Goal: Task Accomplishment & Management: Complete application form

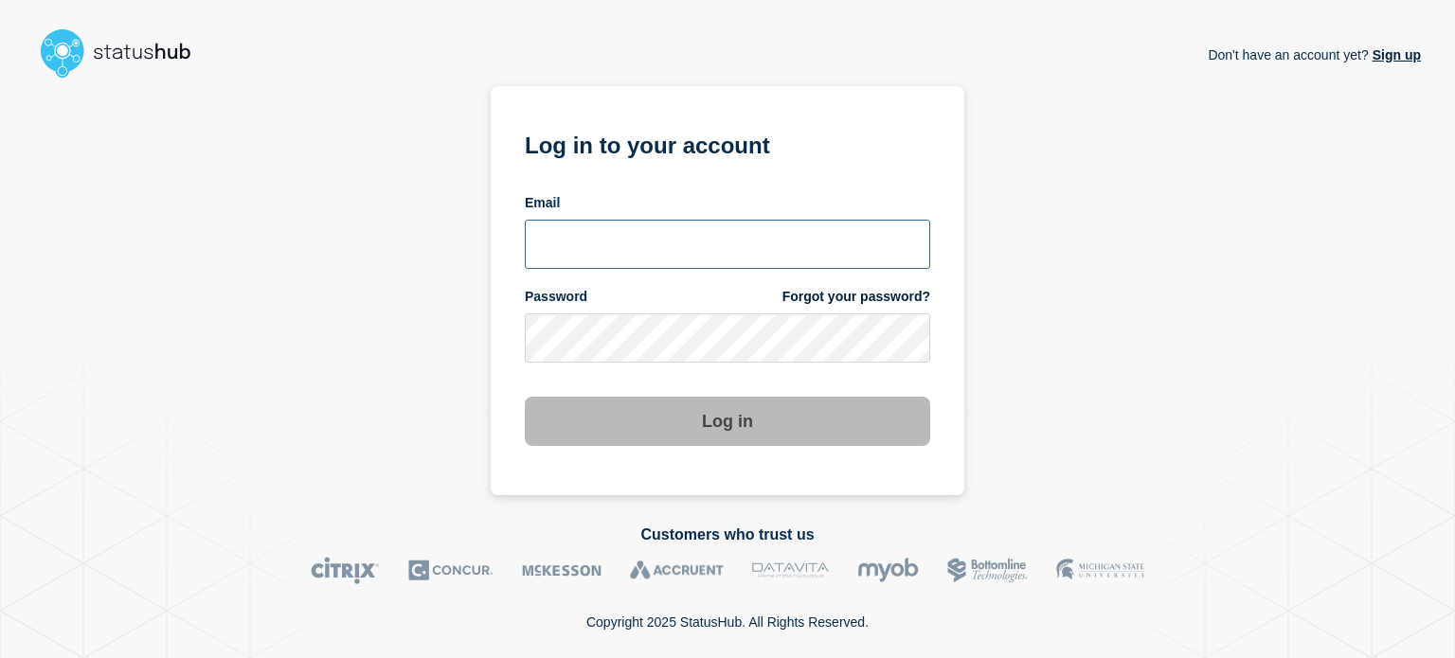
type input "[EMAIL_ADDRESS][PERSON_NAME][DOMAIN_NAME]"
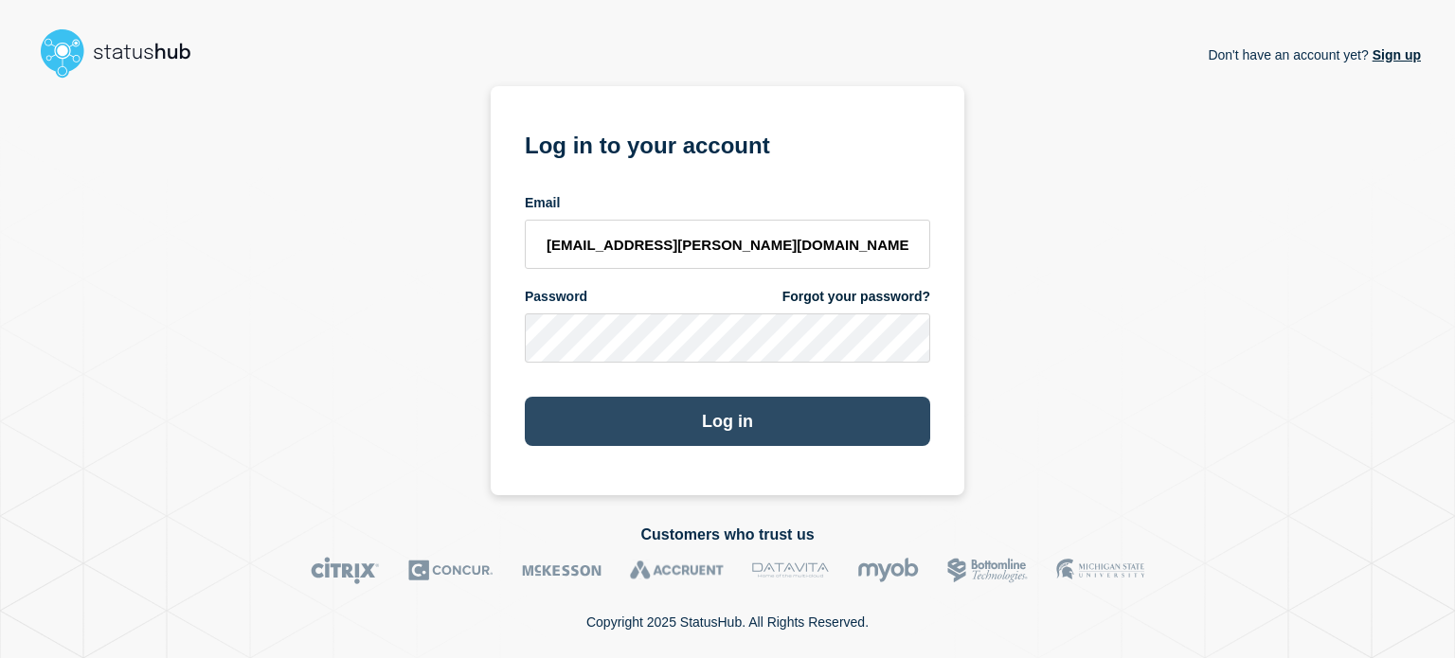
click at [745, 405] on button "Log in" at bounding box center [727, 421] width 405 height 49
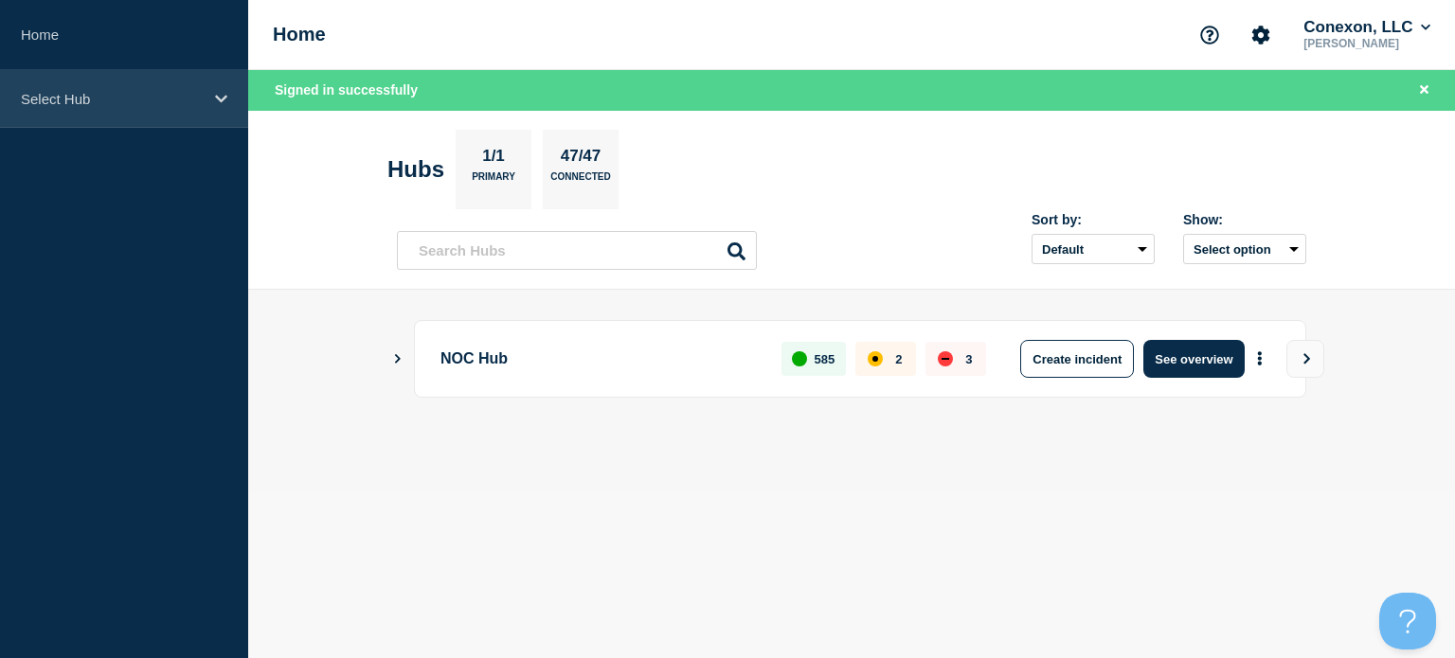
click at [142, 93] on p "Select Hub" at bounding box center [112, 99] width 182 height 16
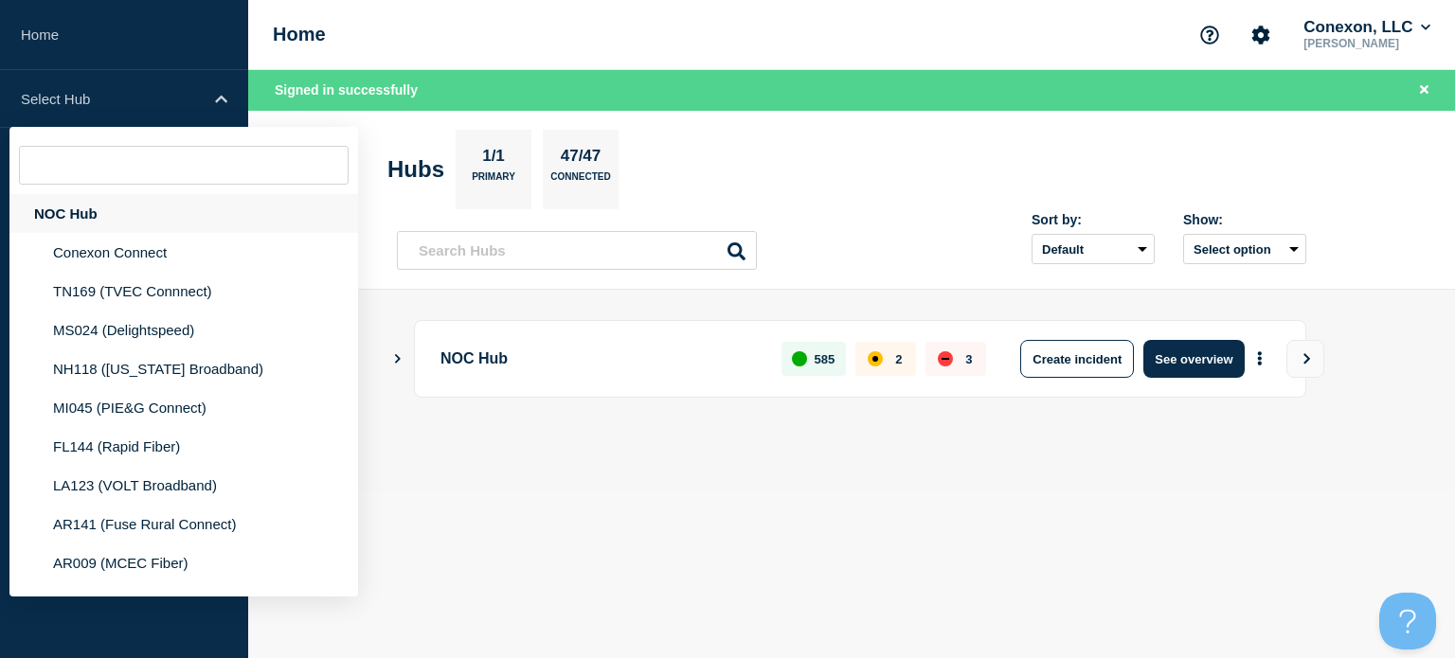
click at [167, 196] on div "NOC Hub" at bounding box center [183, 213] width 349 height 39
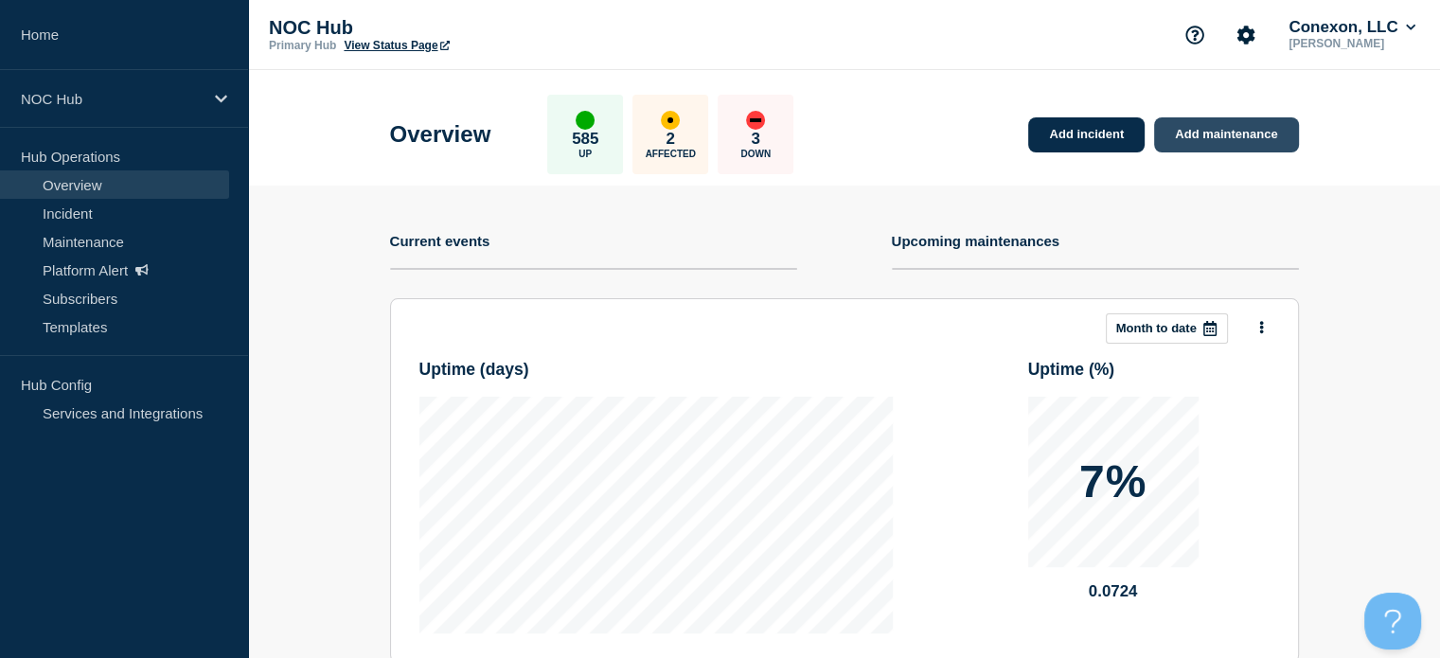
click at [1230, 136] on link "Add maintenance" at bounding box center [1226, 134] width 144 height 35
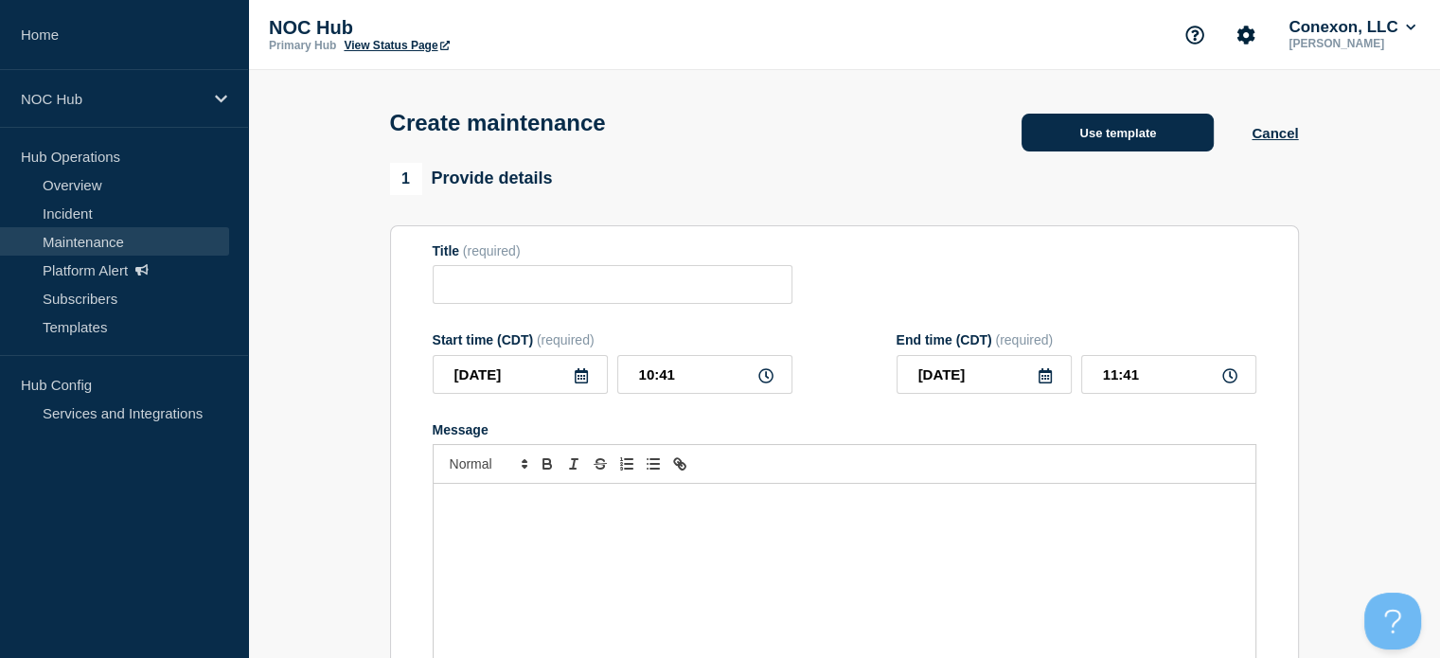
click at [1109, 133] on button "Use template" at bounding box center [1118, 133] width 192 height 38
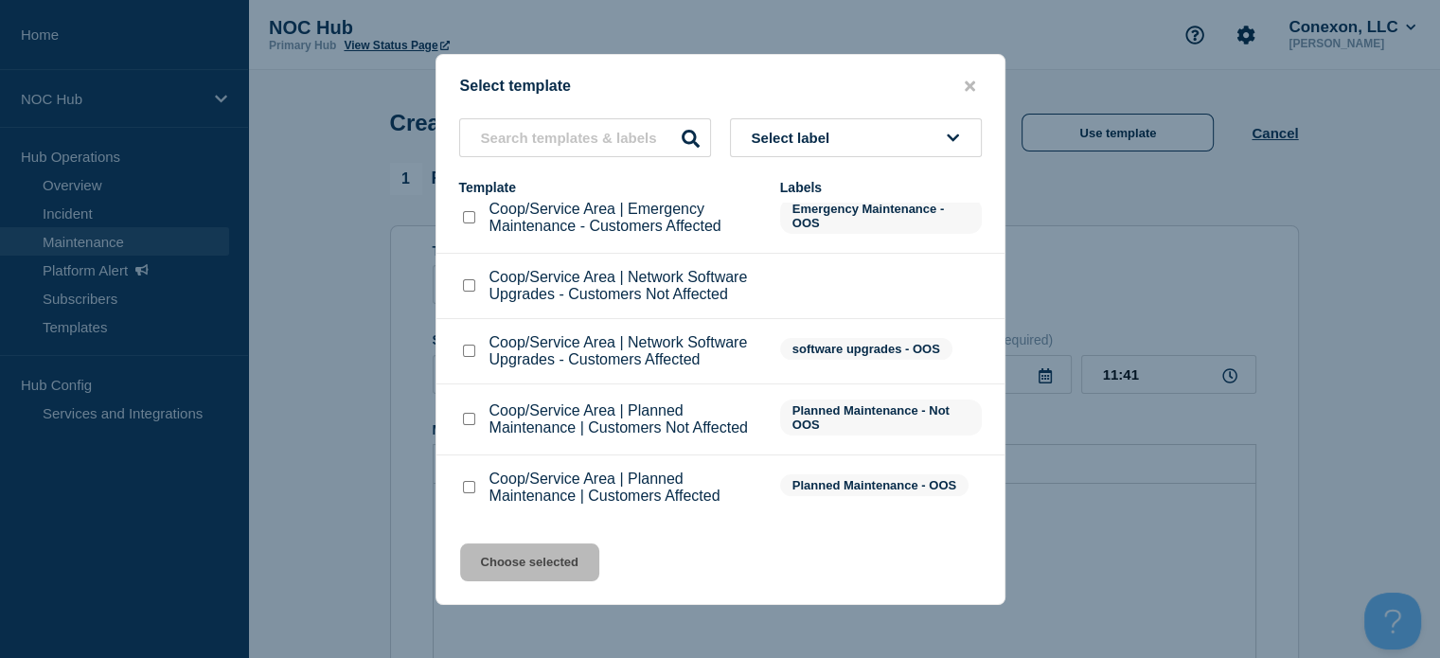
scroll to position [284, 0]
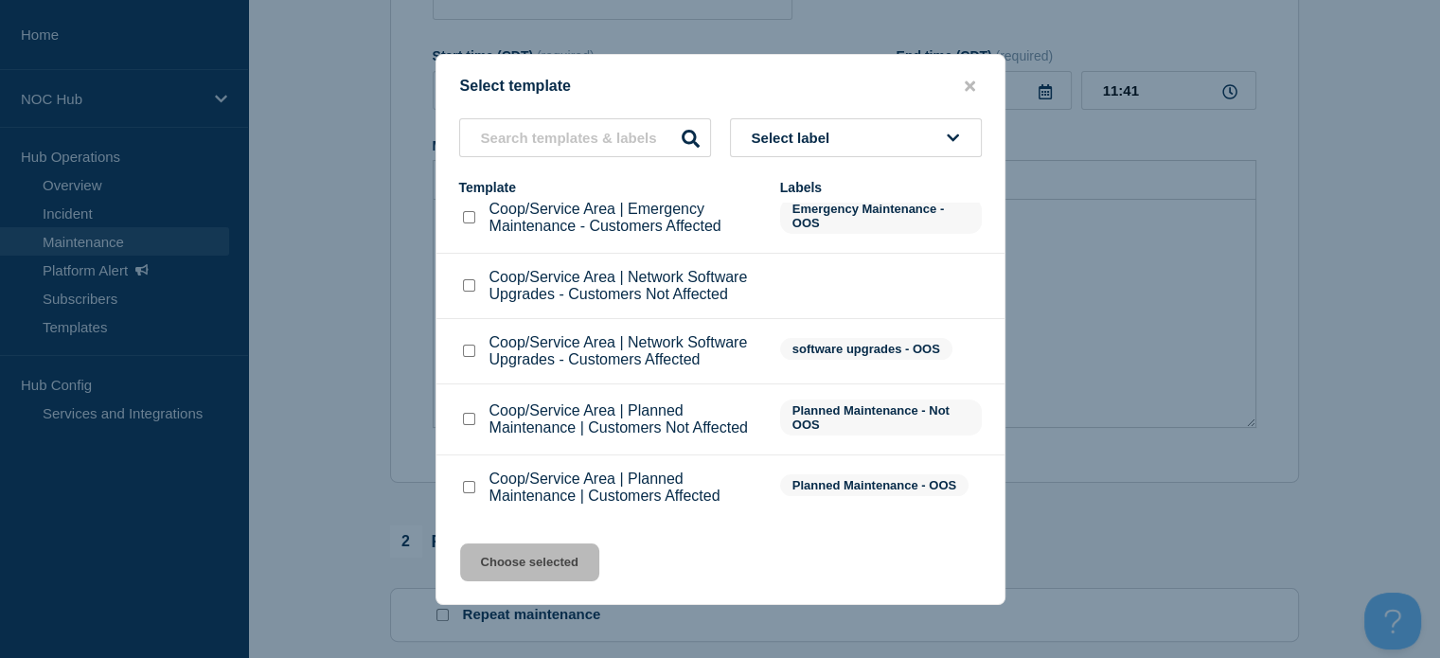
click at [467, 492] on input "Coop/Service Area | Planned Maintenance | Customers Affected checkbox" at bounding box center [469, 487] width 12 height 12
checkbox input "true"
click at [538, 573] on button "Choose selected" at bounding box center [529, 563] width 139 height 38
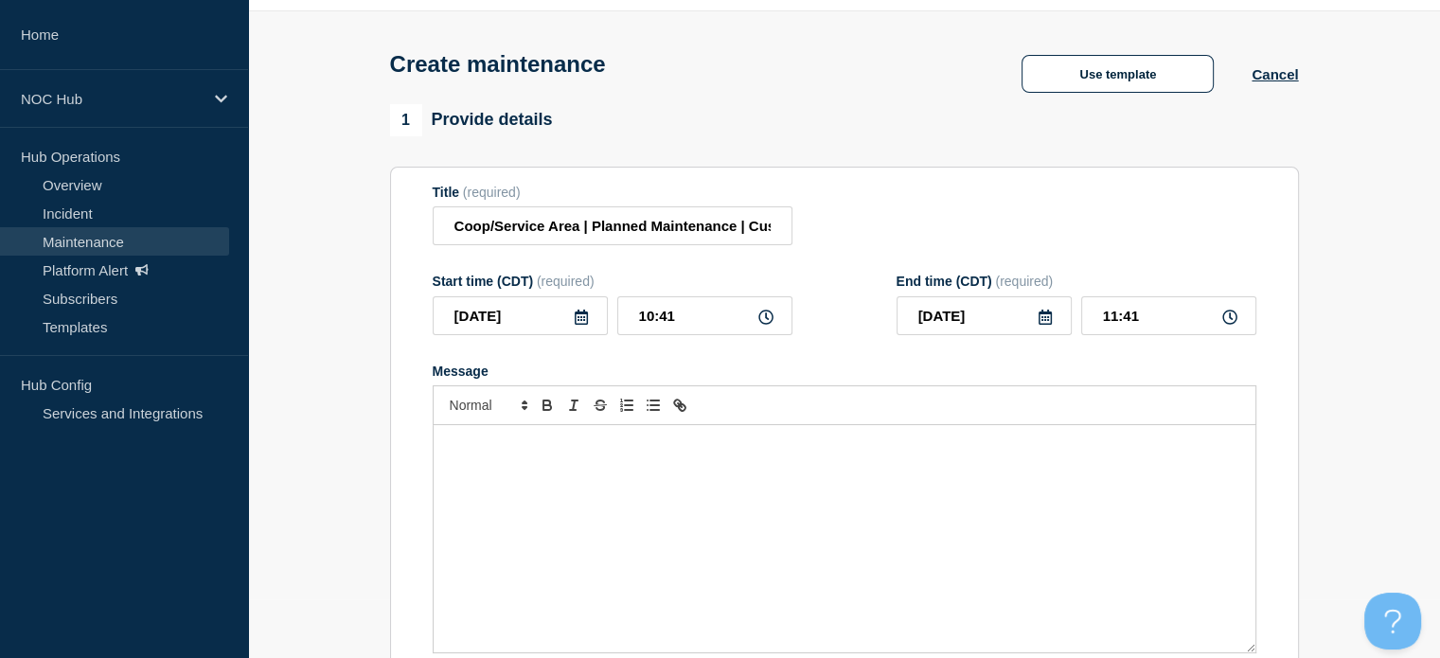
scroll to position [0, 0]
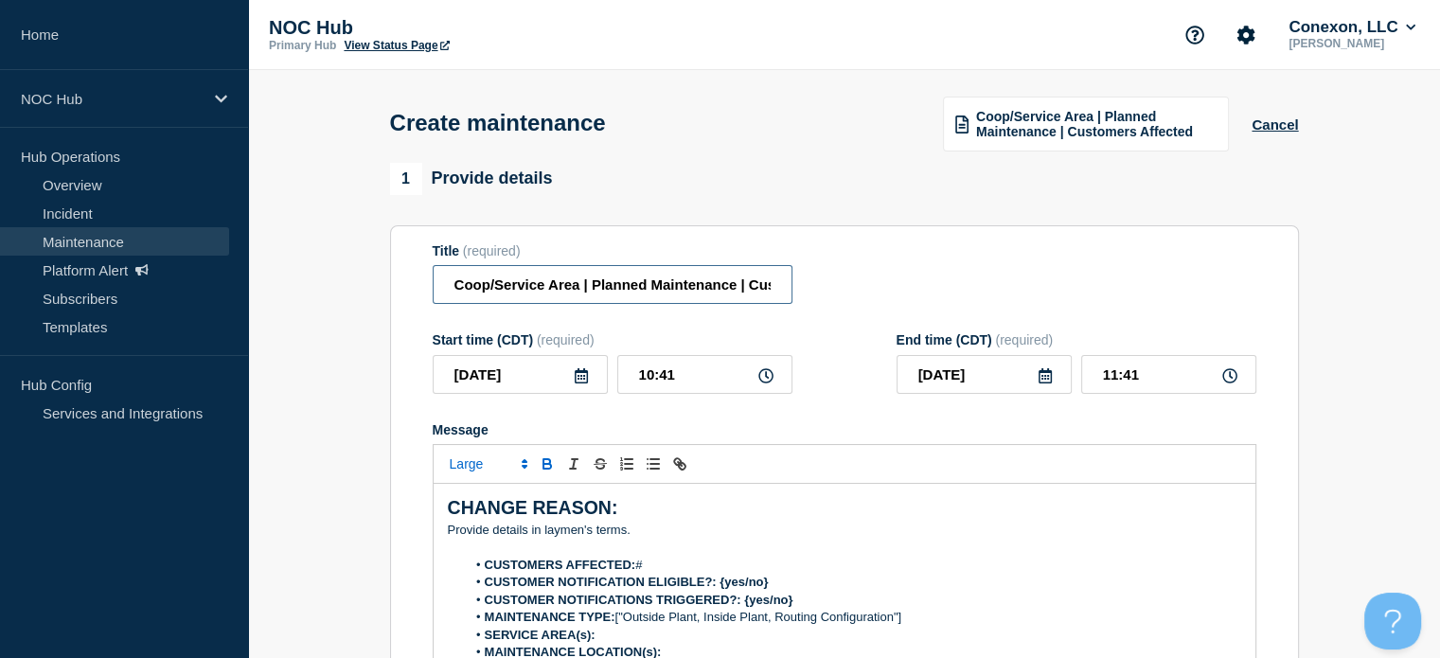
drag, startPoint x: 519, startPoint y: 298, endPoint x: 420, endPoint y: 296, distance: 98.5
click at [409, 296] on section "Title (required) Coop/Service Area | Planned Maintenance | Customers Affected S…" at bounding box center [844, 496] width 909 height 543
type input "MI045 Onoway | Planned Maintenance | Customers Affected"
click at [542, 385] on input "[DATE]" at bounding box center [520, 374] width 175 height 39
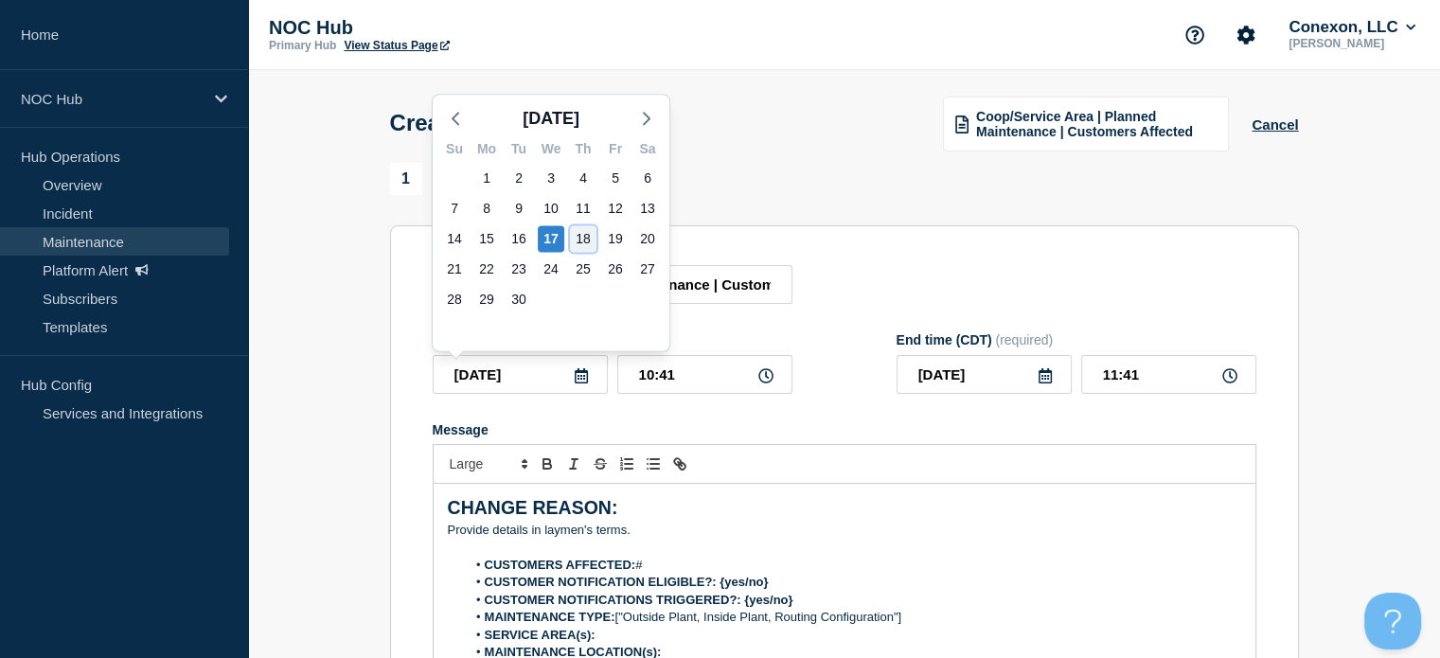
click at [575, 239] on div "18" at bounding box center [583, 238] width 27 height 27
type input "[DATE]"
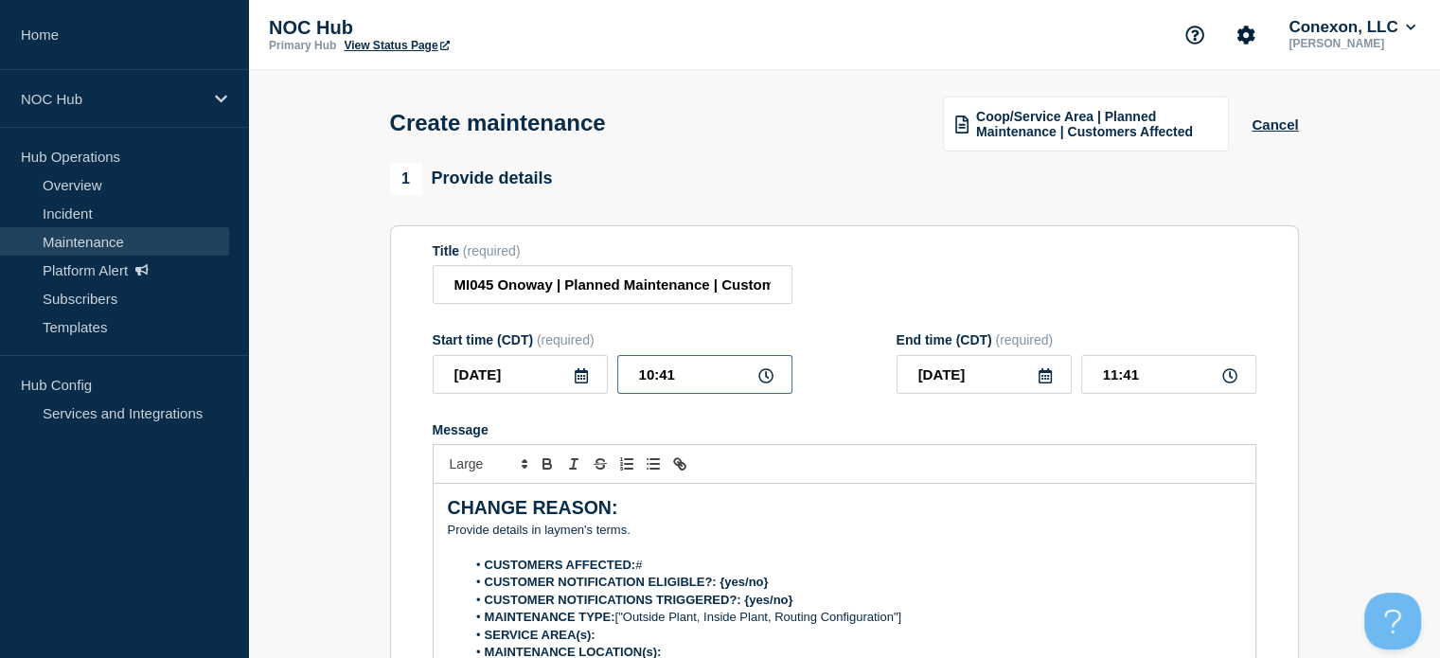
drag, startPoint x: 697, startPoint y: 371, endPoint x: 553, endPoint y: 370, distance: 143.9
click at [553, 370] on div "[DATE] 10:41" at bounding box center [613, 374] width 360 height 39
type input "23:00"
type input "[DATE]"
type input "05:00"
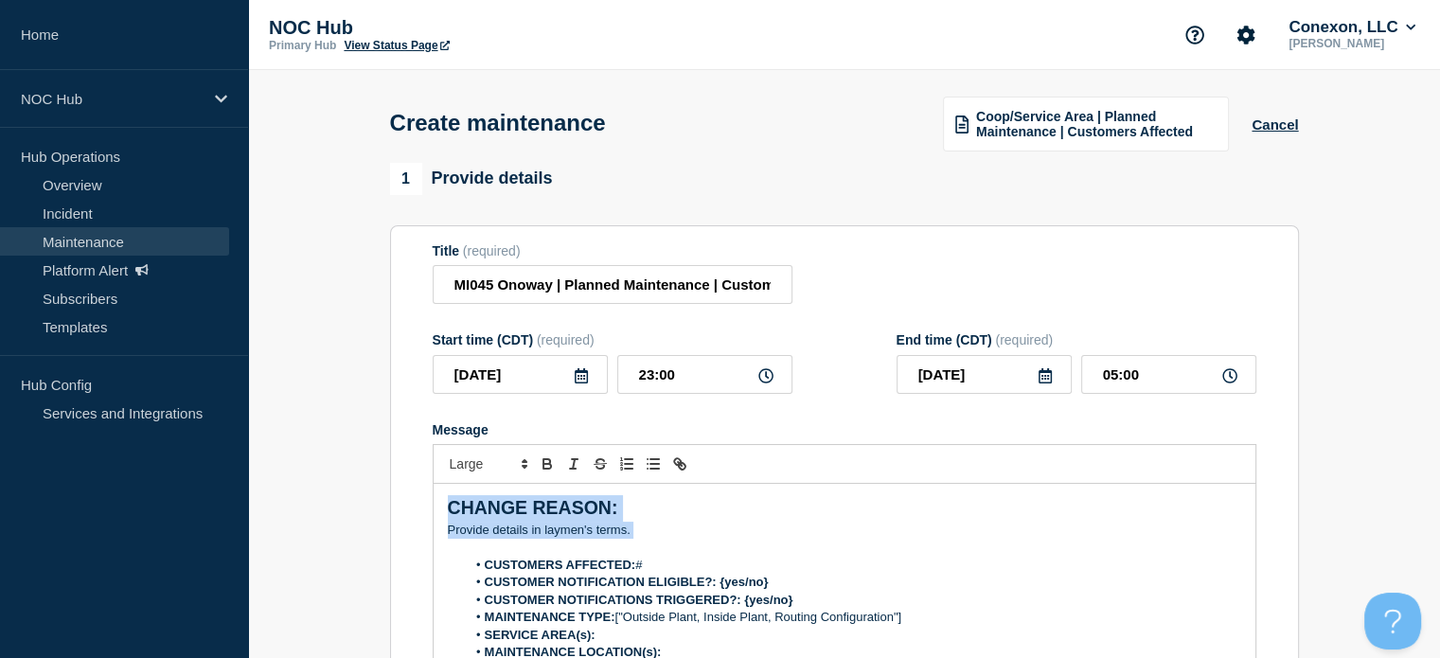
drag, startPoint x: 639, startPoint y: 538, endPoint x: 358, endPoint y: 489, distance: 285.5
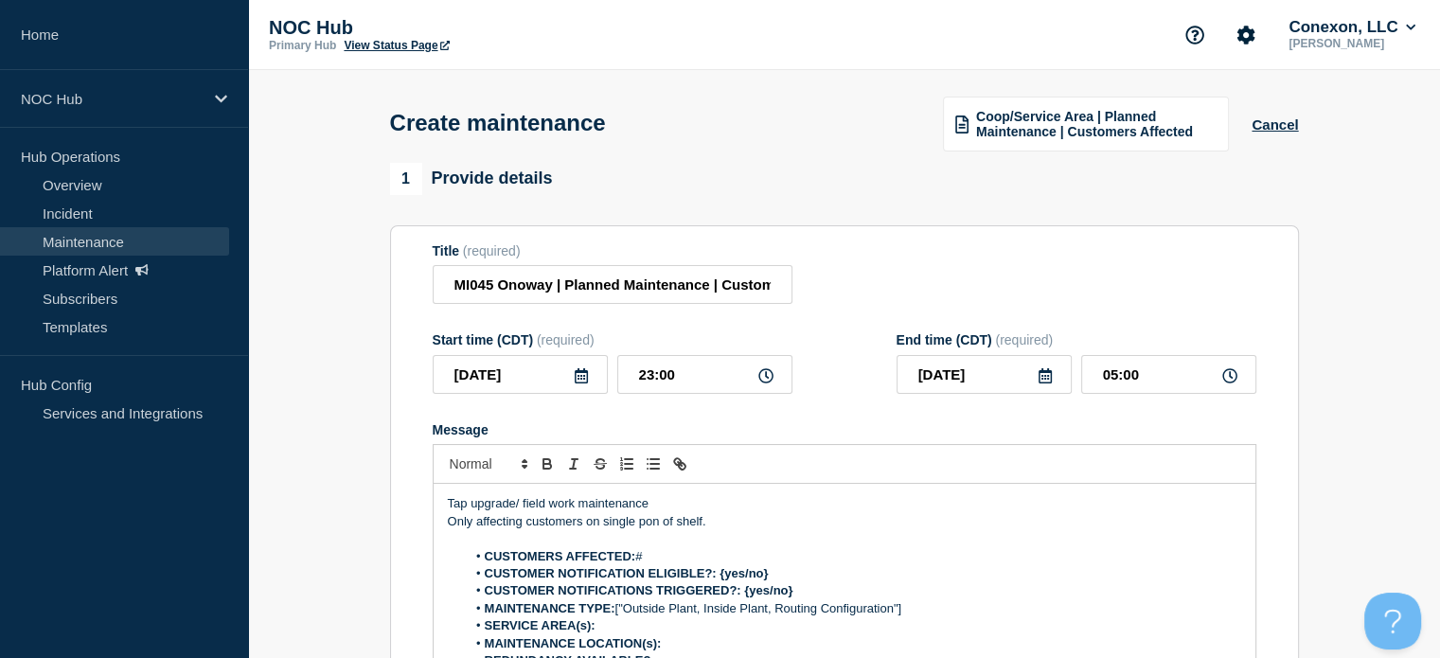
click at [686, 559] on li "CUSTOMERS AFFECTED: #" at bounding box center [854, 556] width 776 height 17
drag, startPoint x: 779, startPoint y: 578, endPoint x: 720, endPoint y: 580, distance: 59.7
click at [720, 580] on li "CUSTOMER NOTIFICATION ELIGIBLE?: {yes/no}" at bounding box center [854, 573] width 776 height 17
drag, startPoint x: 807, startPoint y: 599, endPoint x: 742, endPoint y: 604, distance: 65.6
click at [742, 599] on li "CUSTOMER NOTIFICATIONS TRIGGERED?: {yes/no}" at bounding box center [854, 590] width 776 height 17
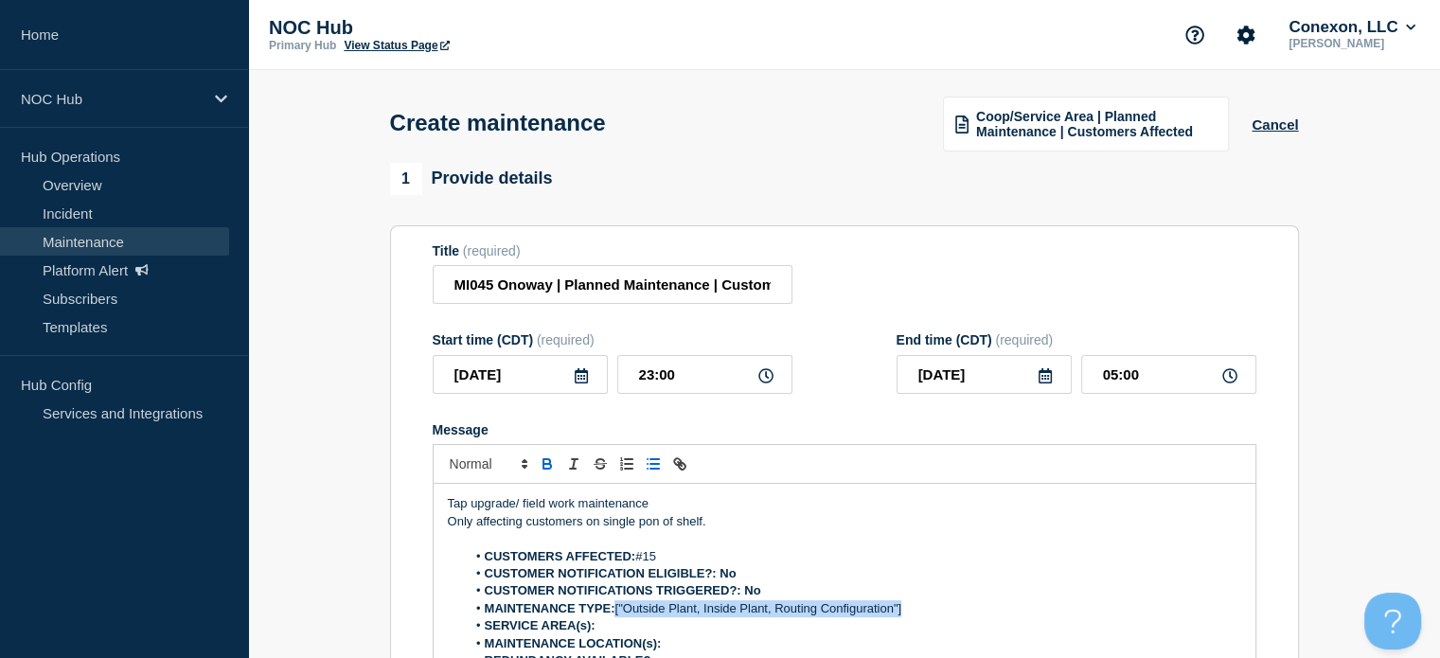
drag, startPoint x: 918, startPoint y: 617, endPoint x: 617, endPoint y: 621, distance: 300.2
click at [617, 617] on li "MAINTENANCE TYPE: ["Outside Plant, Inside Plant, Routing Configuration"]" at bounding box center [854, 608] width 776 height 17
click at [614, 633] on strong "SERVICE AREA(s): MI045" at bounding box center [561, 625] width 152 height 14
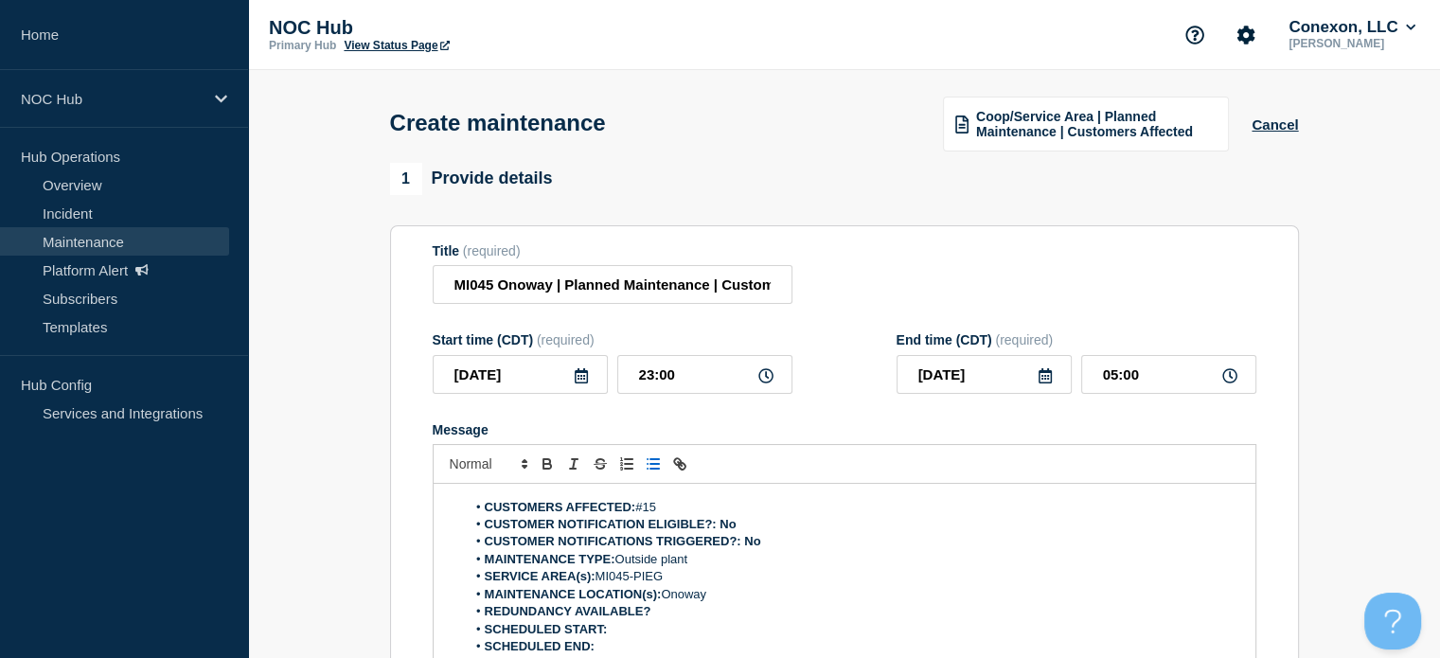
scroll to position [95, 0]
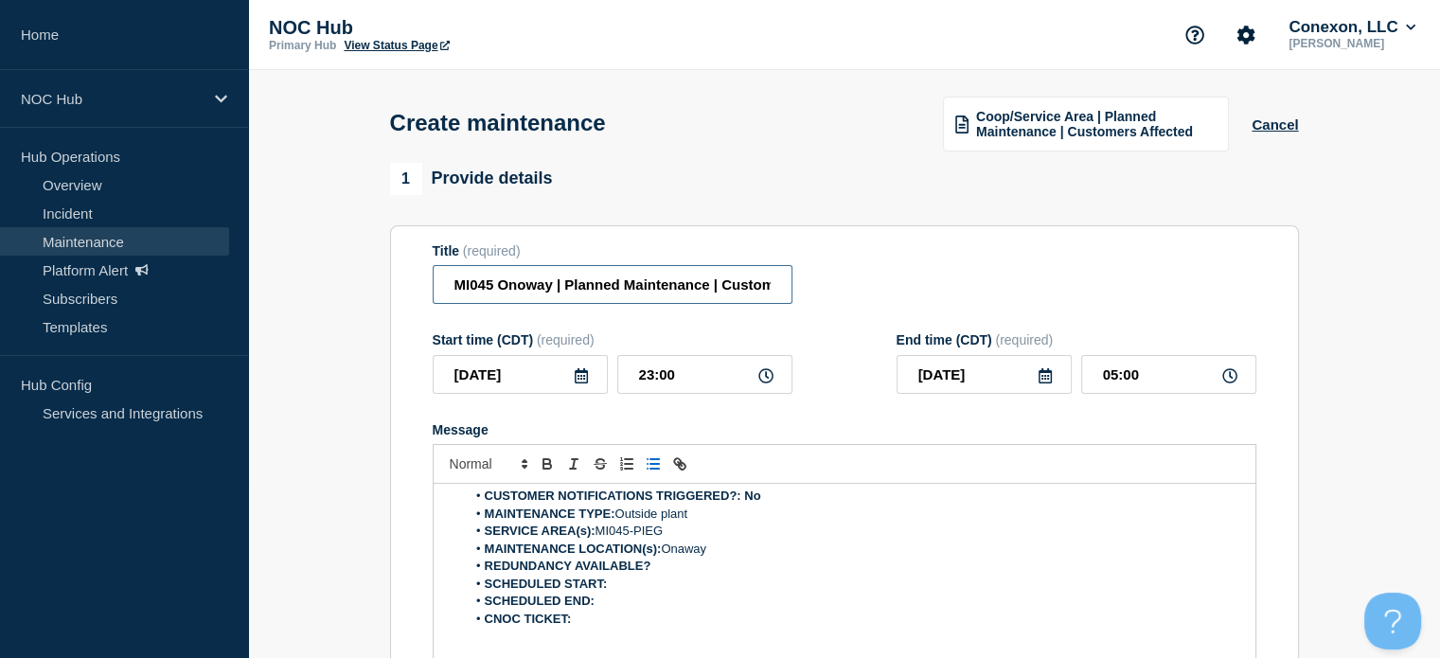
click at [523, 289] on input "MI045 Onoway | Planned Maintenance | Customers Affected" at bounding box center [613, 284] width 360 height 39
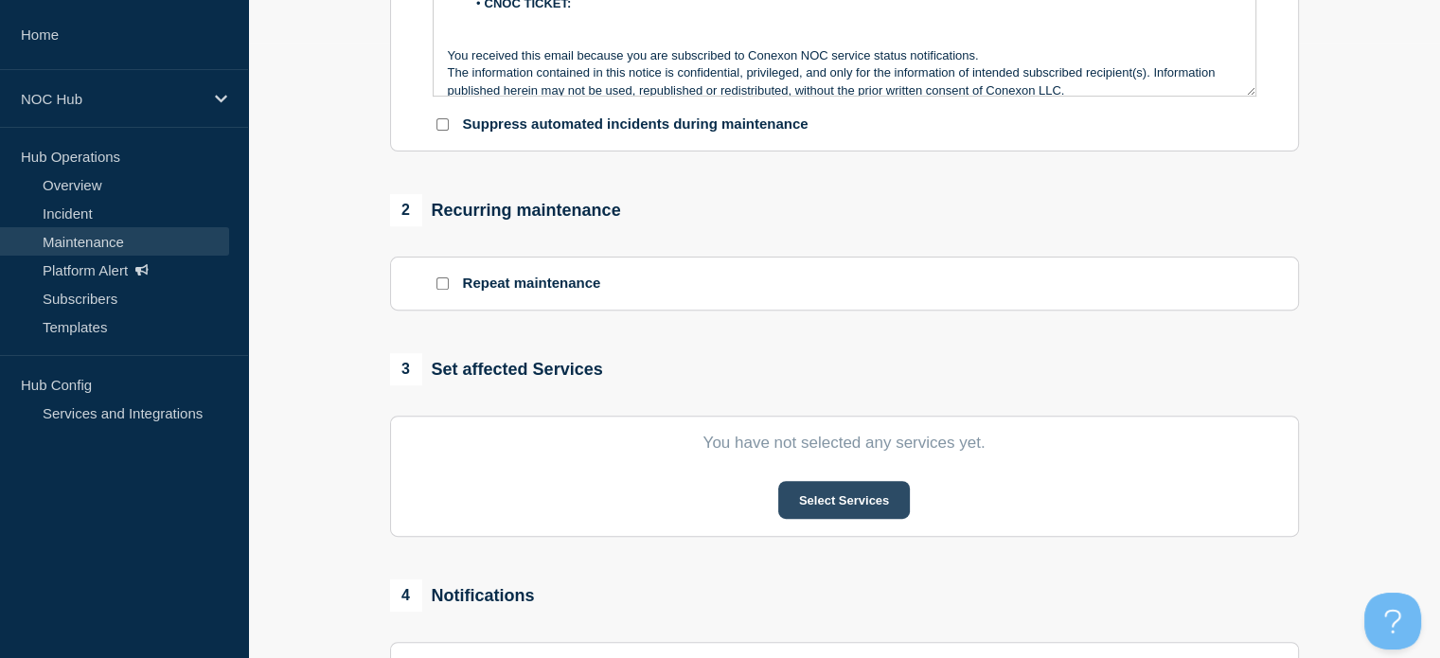
scroll to position [663, 0]
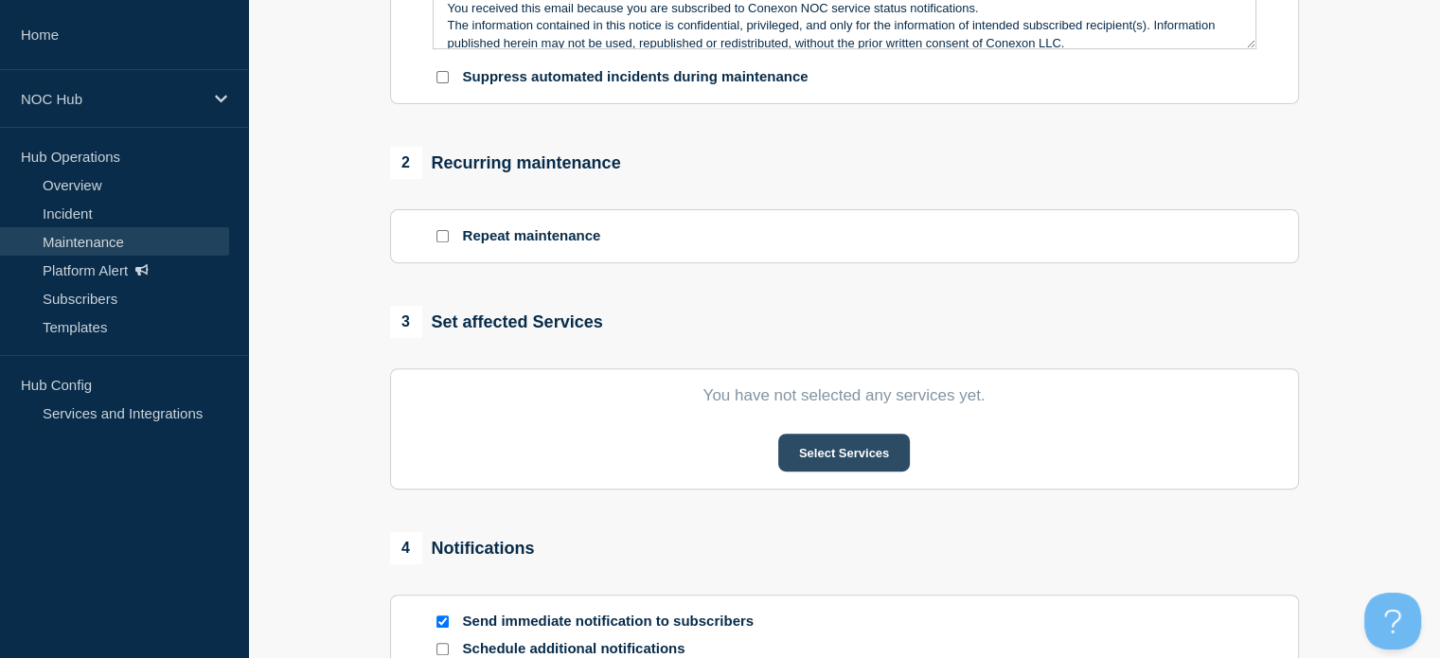
type input "MI045 Onaway | Planned Maintenance | Customers Affected"
click at [826, 466] on button "Select Services" at bounding box center [844, 453] width 132 height 38
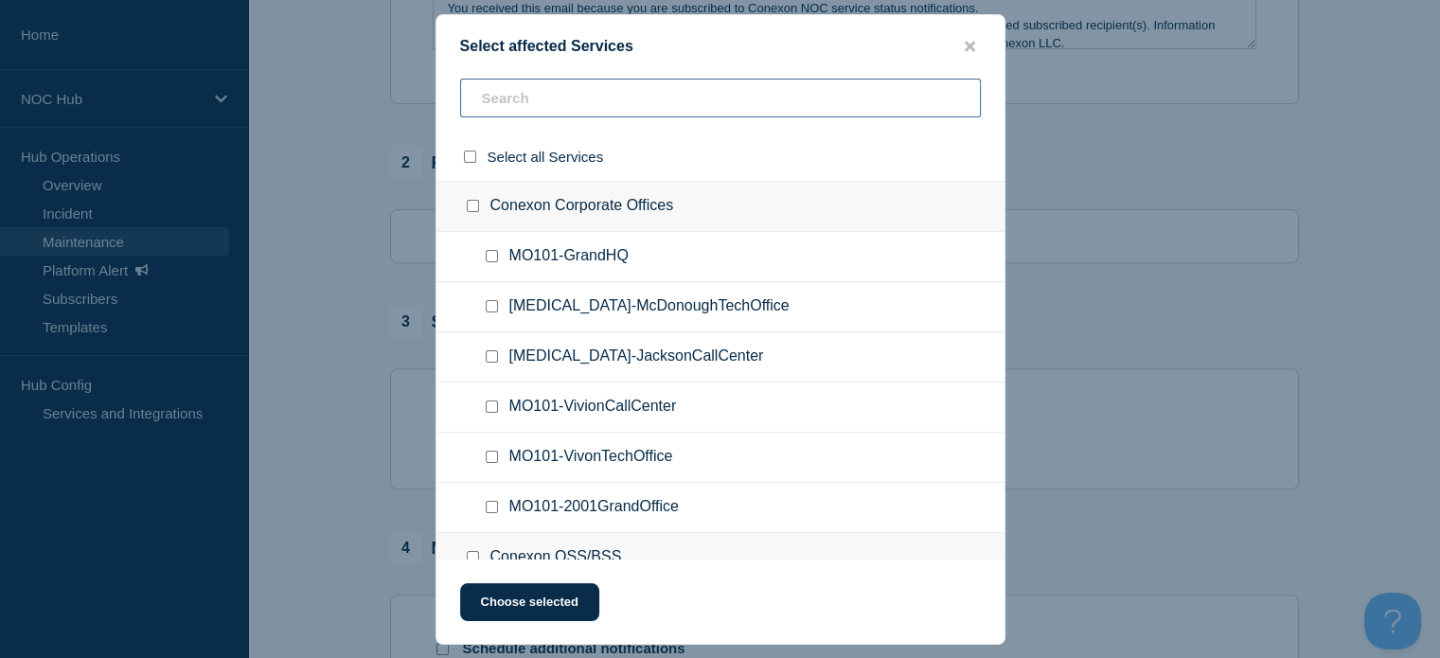
click at [617, 109] on input "text" at bounding box center [720, 98] width 521 height 39
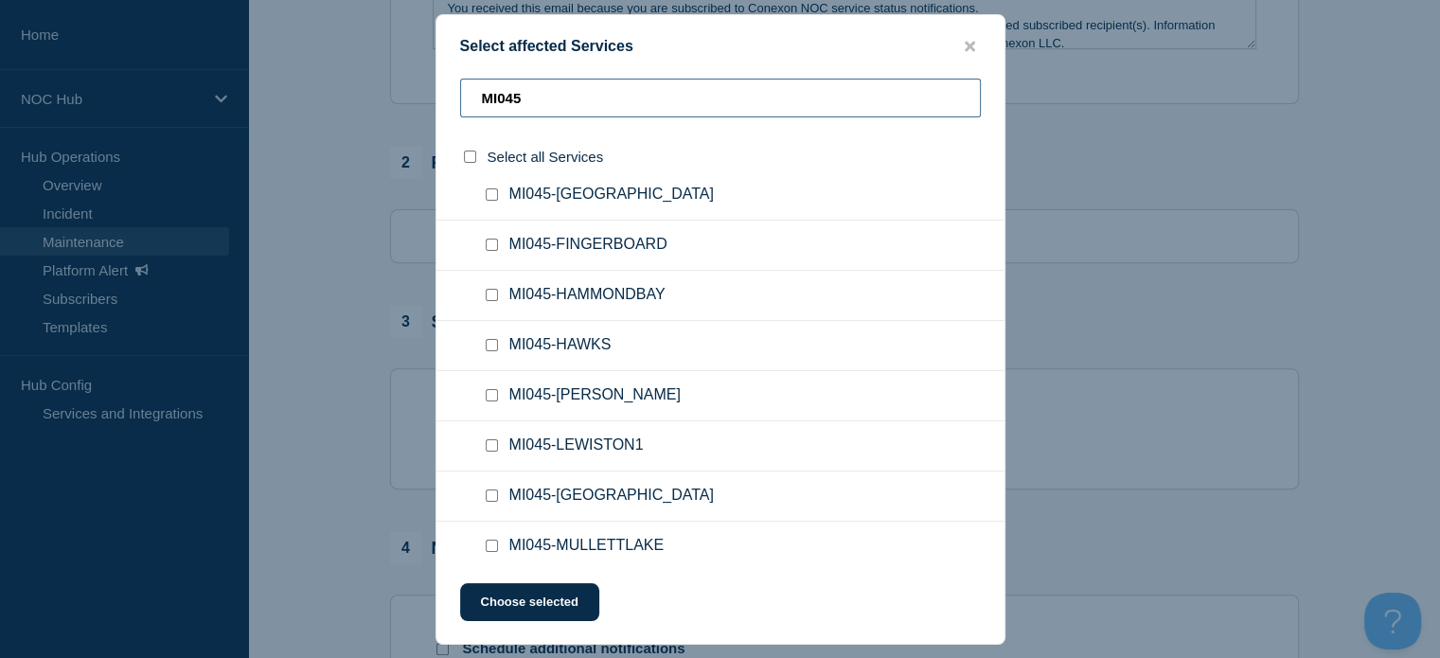
scroll to position [371, 0]
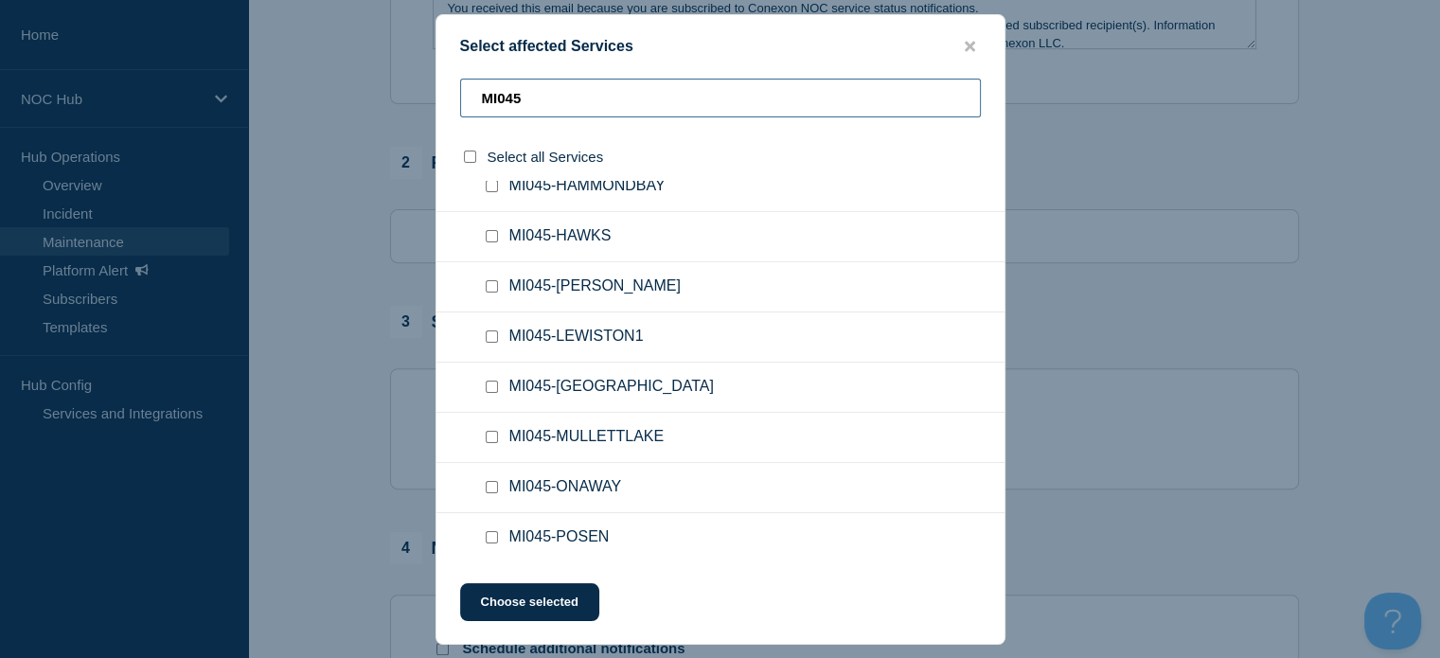
type input "MI045"
click at [490, 491] on input "MI045-ONAWAY checkbox" at bounding box center [492, 487] width 12 height 12
checkbox input "true"
click at [539, 598] on button "Choose selected" at bounding box center [529, 602] width 139 height 38
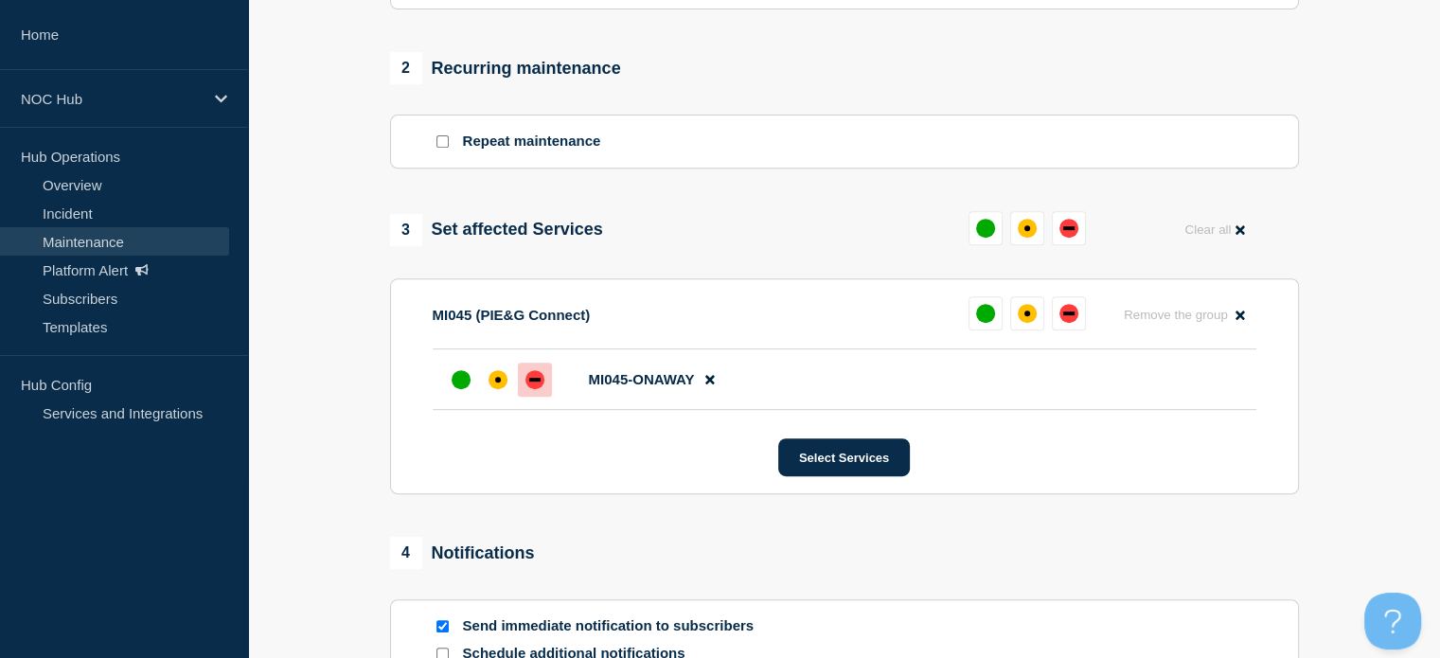
click at [532, 389] on div "down" at bounding box center [535, 379] width 19 height 19
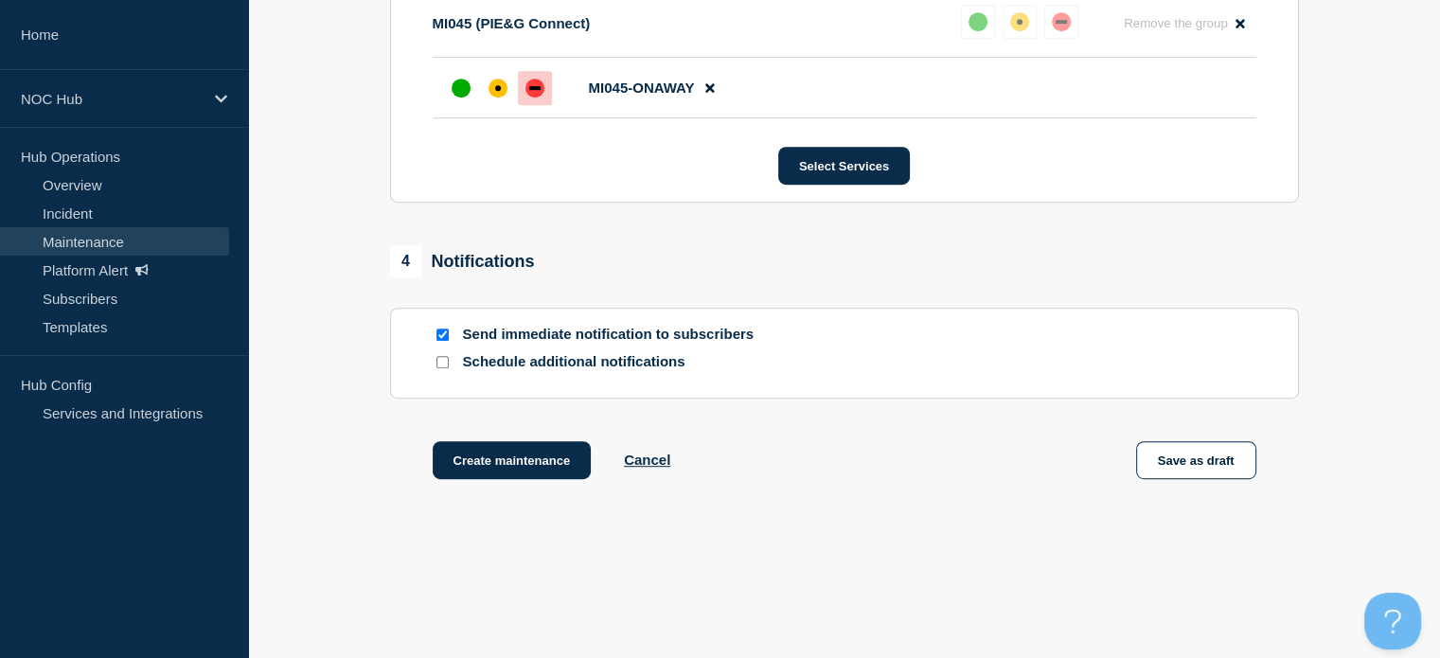
scroll to position [1098, 0]
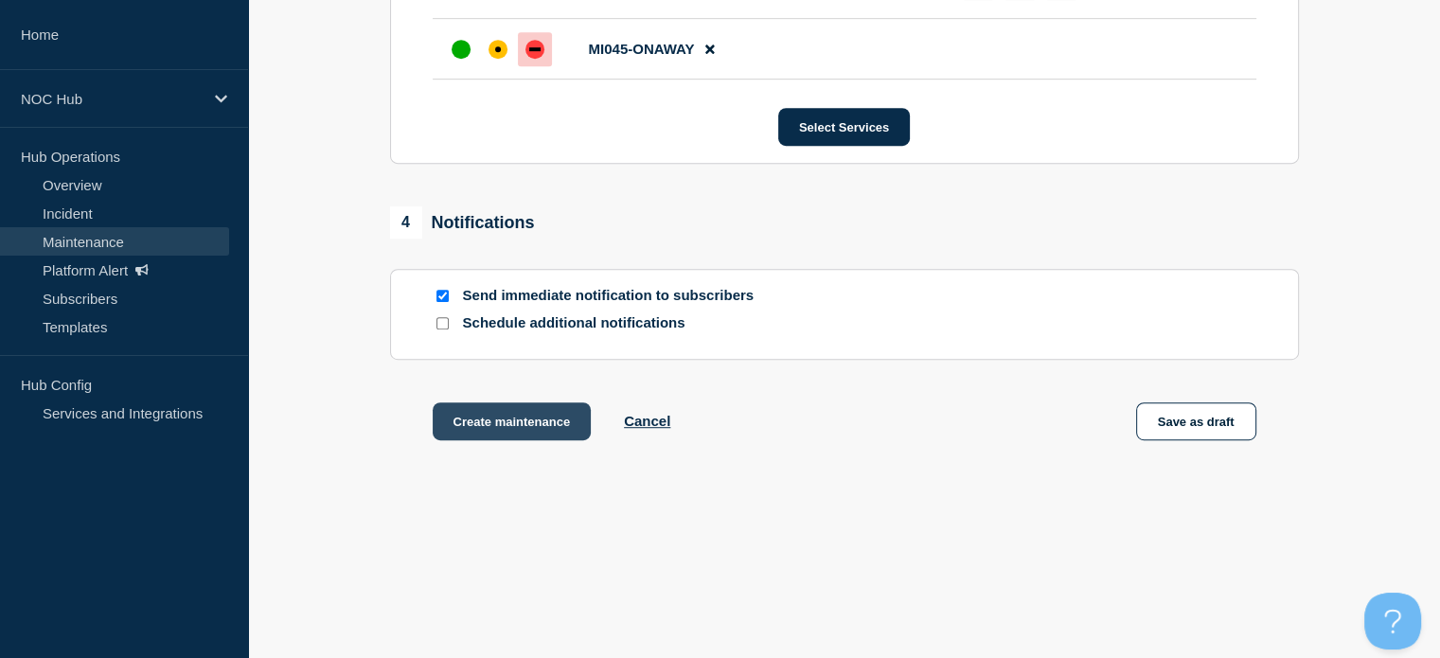
click at [529, 423] on button "Create maintenance" at bounding box center [512, 421] width 159 height 38
